Goal: Find specific page/section: Find specific page/section

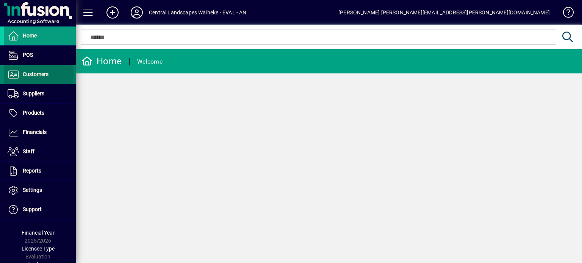
click at [38, 75] on span "Customers" at bounding box center [36, 74] width 26 height 6
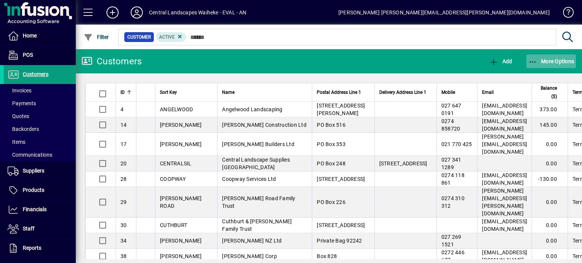
click at [539, 62] on span "More Options" at bounding box center [551, 61] width 46 height 6
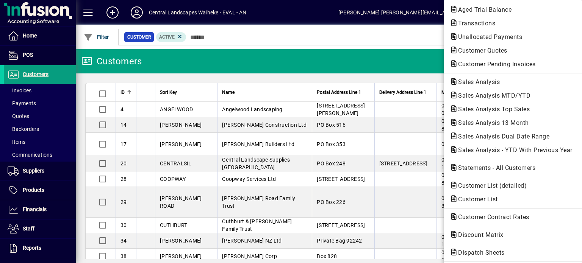
click at [376, 30] on div at bounding box center [291, 131] width 582 height 263
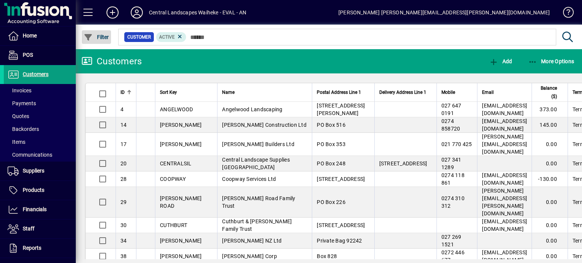
click at [95, 36] on span "Filter" at bounding box center [96, 37] width 25 height 6
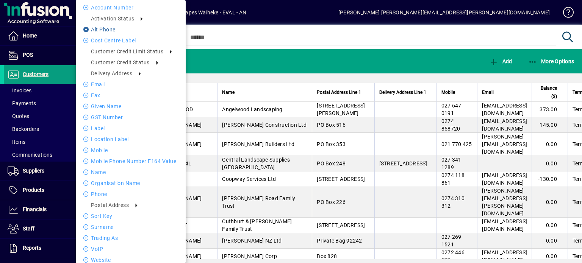
click at [98, 29] on li "Alt phone" at bounding box center [131, 29] width 110 height 9
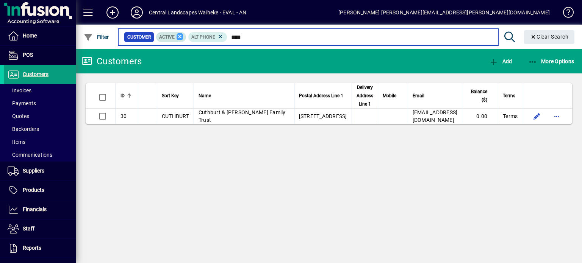
type input "****"
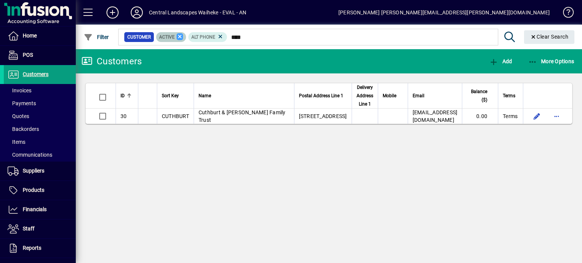
click at [179, 36] on icon at bounding box center [180, 36] width 7 height 7
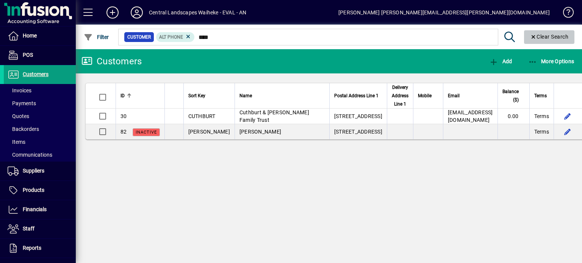
click at [539, 38] on span "Clear Search" at bounding box center [549, 37] width 39 height 6
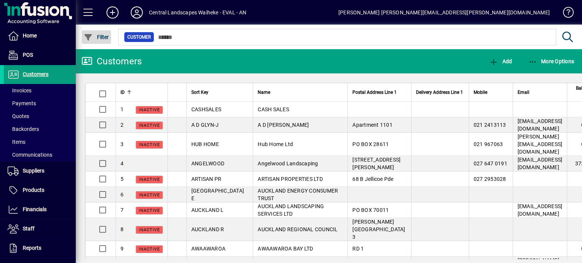
click at [99, 39] on span "Filter" at bounding box center [96, 37] width 25 height 6
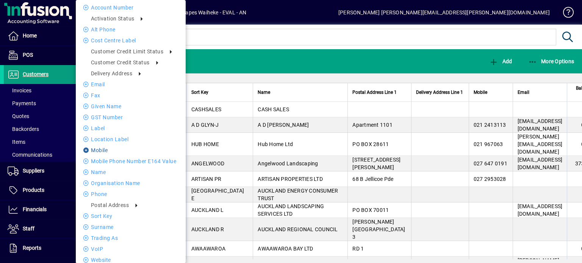
click at [98, 153] on li "Mobile" at bounding box center [131, 150] width 110 height 9
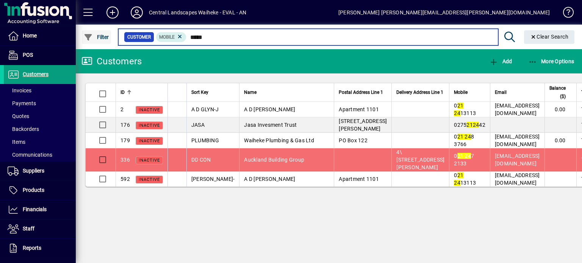
type input "*****"
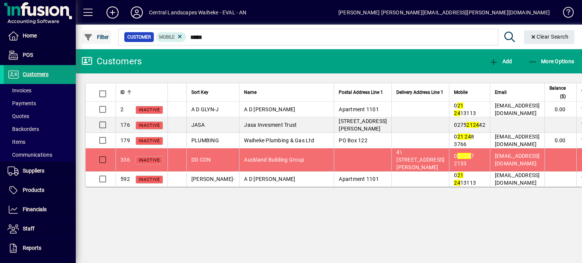
click at [103, 36] on span "Filter" at bounding box center [96, 37] width 25 height 6
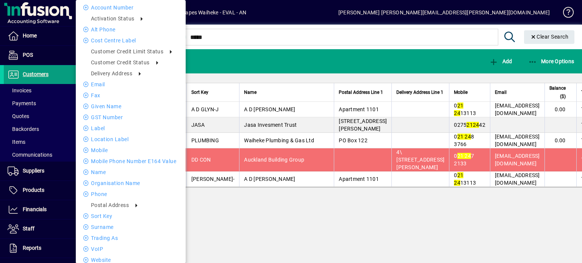
click at [358, 9] on div at bounding box center [291, 131] width 582 height 263
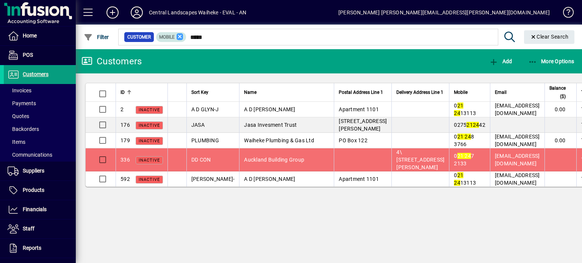
click at [180, 38] on icon at bounding box center [180, 36] width 7 height 7
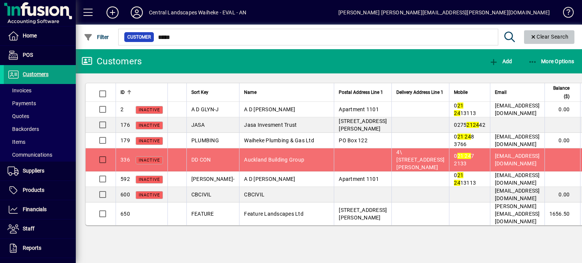
click at [543, 36] on span "Clear Search" at bounding box center [549, 37] width 39 height 6
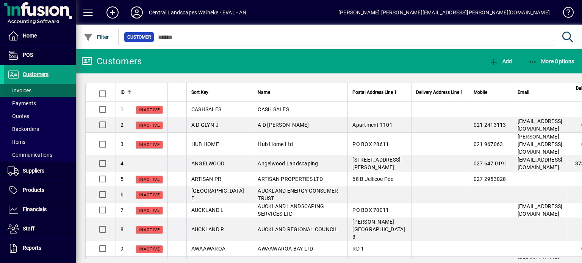
click at [21, 92] on span "Invoices" at bounding box center [20, 91] width 24 height 6
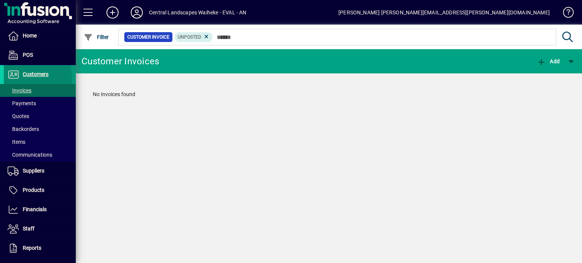
click at [29, 77] on span "Customers" at bounding box center [26, 74] width 45 height 9
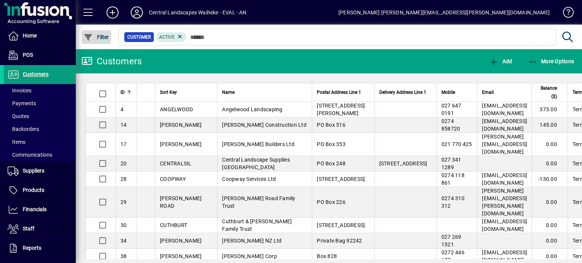
click at [95, 39] on span "Filter" at bounding box center [96, 37] width 25 height 6
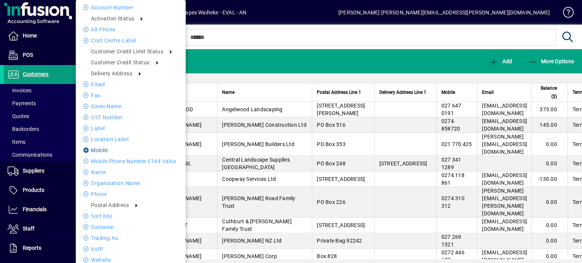
click at [104, 151] on li "Mobile" at bounding box center [131, 150] width 110 height 9
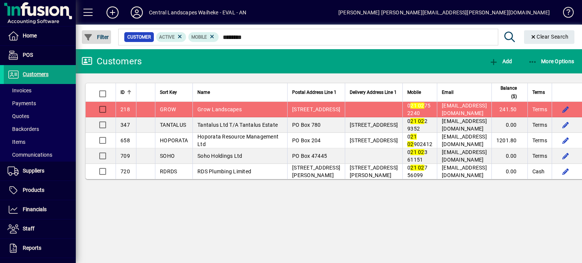
click at [106, 38] on span "Filter" at bounding box center [96, 37] width 25 height 6
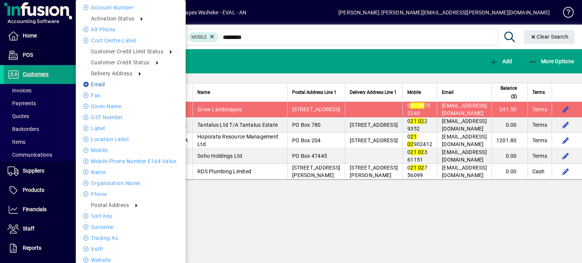
click at [98, 88] on li "Email" at bounding box center [131, 84] width 110 height 9
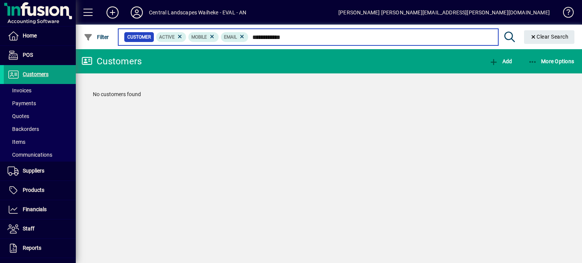
click at [275, 36] on input "**********" at bounding box center [370, 37] width 243 height 11
type input "**********"
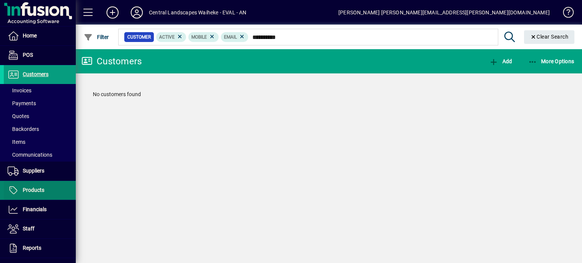
click at [36, 189] on span "Products" at bounding box center [34, 190] width 22 height 6
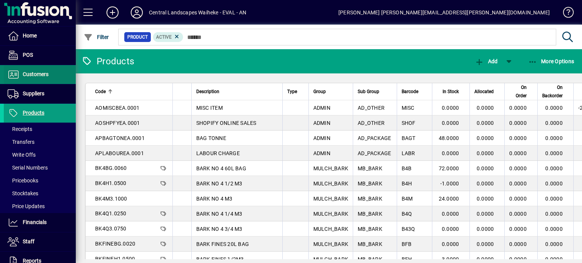
click at [20, 75] on span "Customers" at bounding box center [26, 74] width 45 height 9
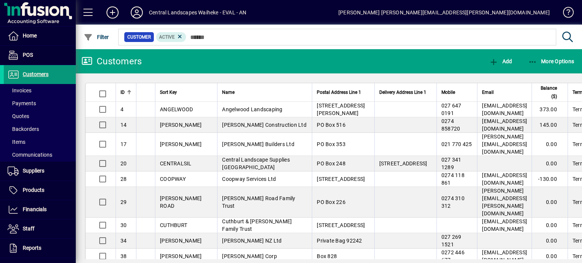
click at [20, 75] on span "Customers" at bounding box center [26, 74] width 45 height 9
click at [42, 72] on span "Customers" at bounding box center [36, 74] width 26 height 6
